Goal: Find specific page/section

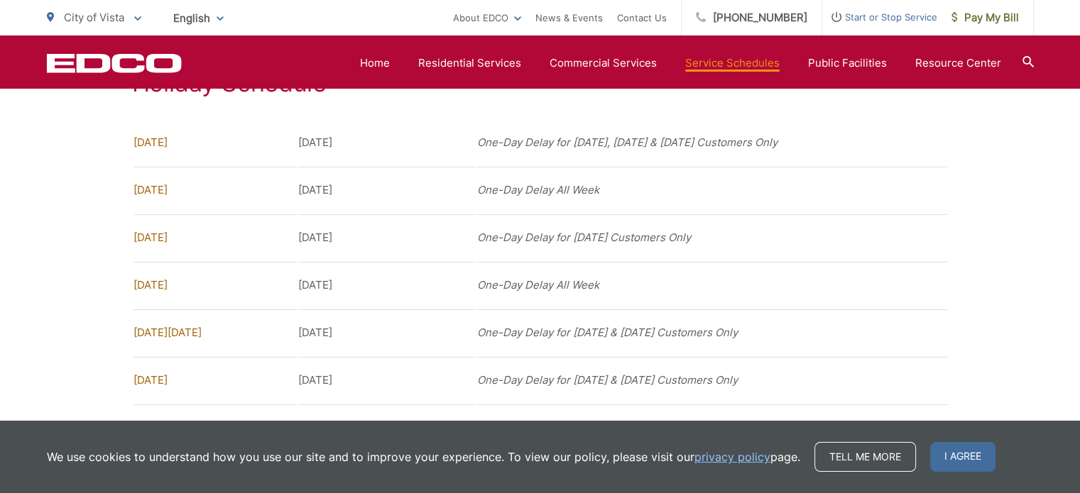
scroll to position [1264, 0]
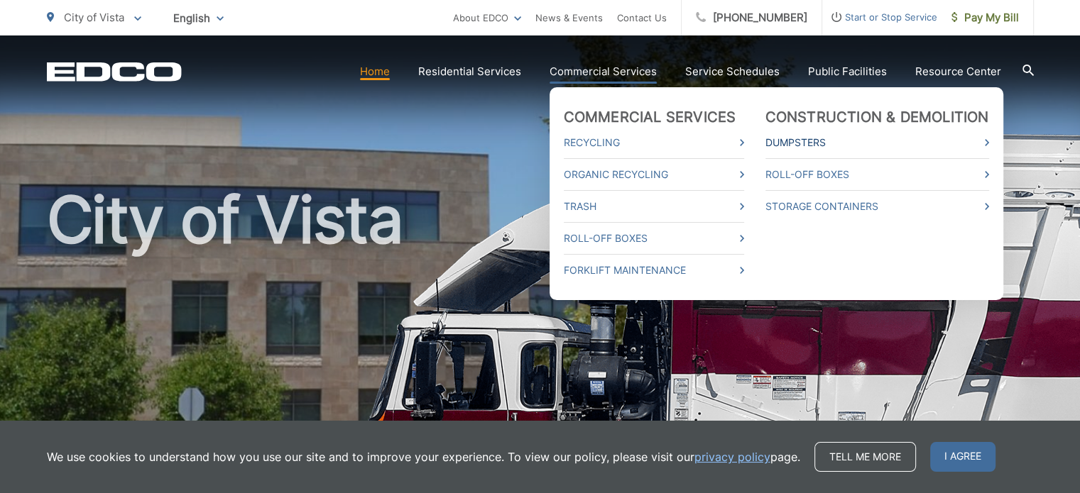
click at [804, 139] on link "Dumpsters" at bounding box center [877, 142] width 224 height 17
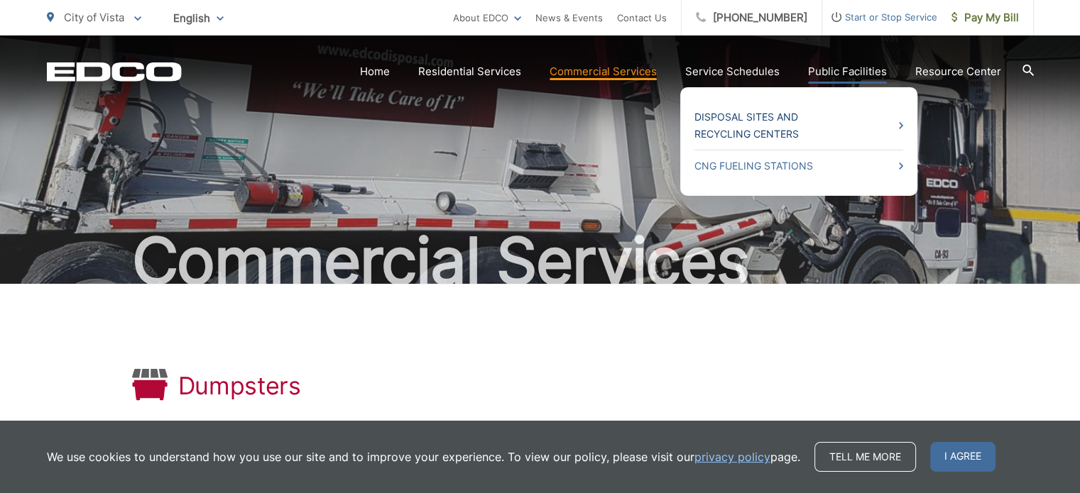
click at [785, 129] on link "Disposal Sites and Recycling Centers" at bounding box center [798, 126] width 209 height 34
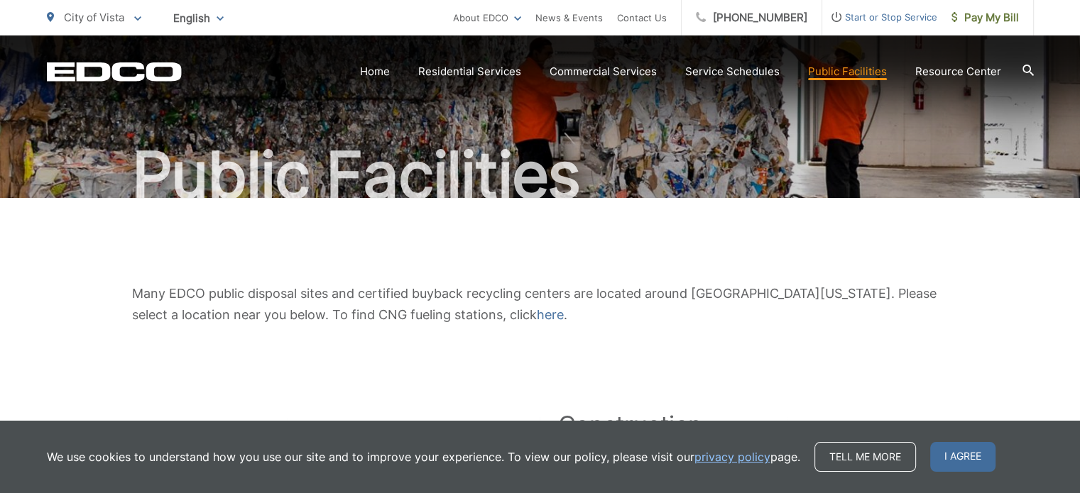
scroll to position [142, 0]
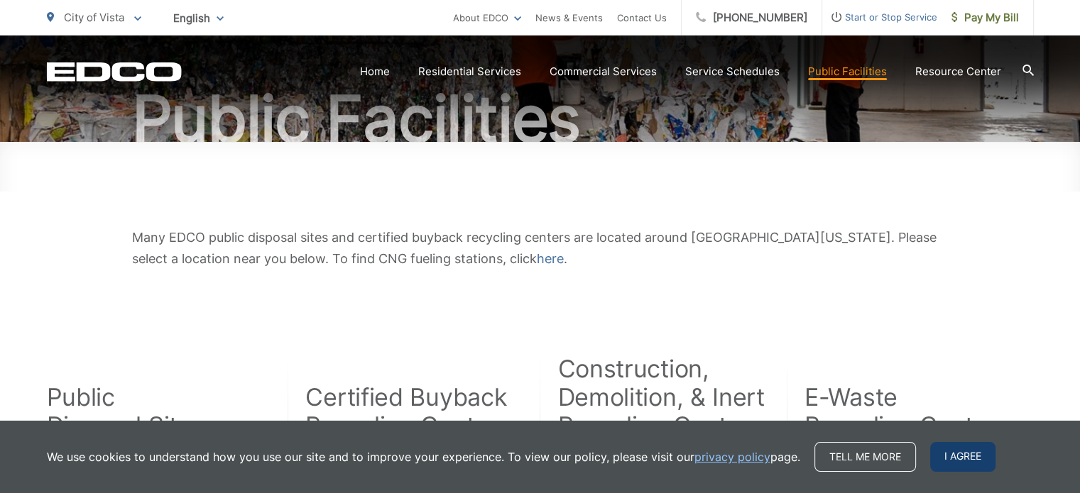
click at [968, 451] on span "I agree" at bounding box center [962, 457] width 65 height 30
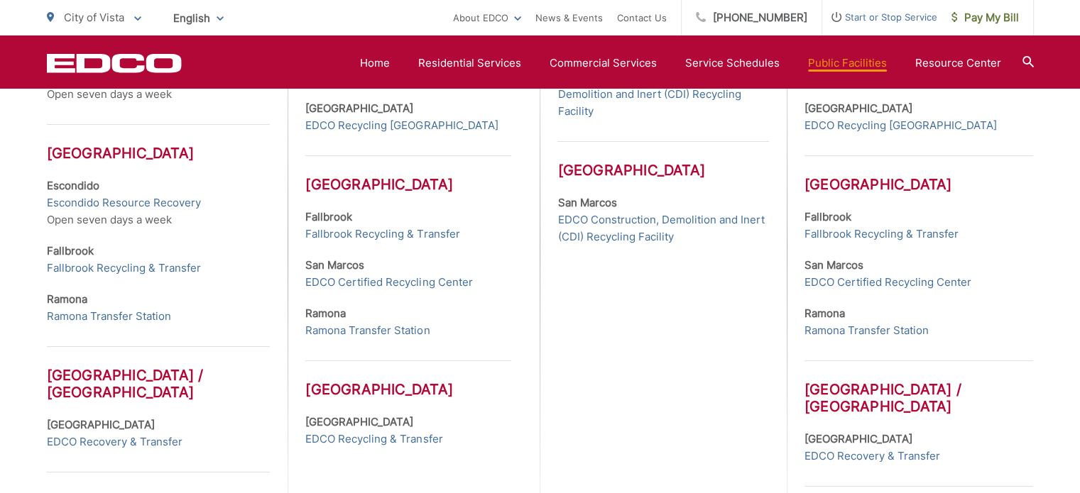
scroll to position [568, 0]
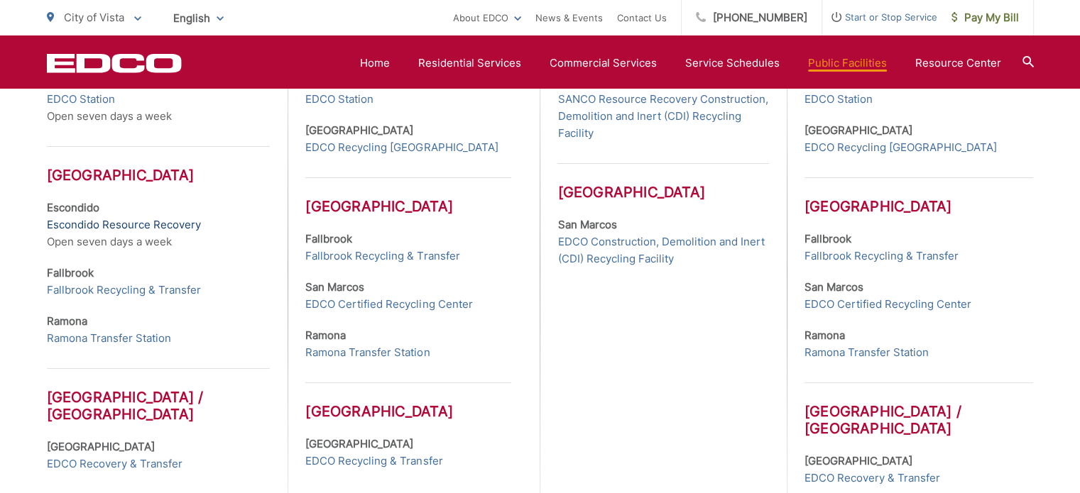
click at [71, 219] on link "Escondido Resource Recovery" at bounding box center [124, 225] width 154 height 17
